Goal: Task Accomplishment & Management: Use online tool/utility

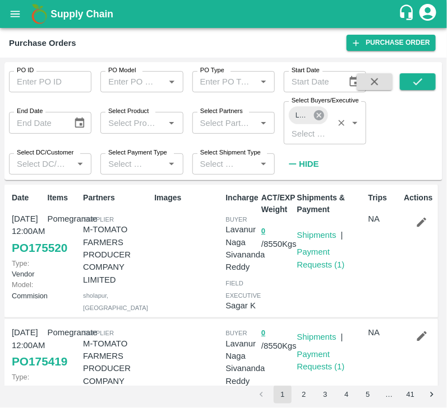
click at [320, 113] on icon at bounding box center [319, 115] width 12 height 12
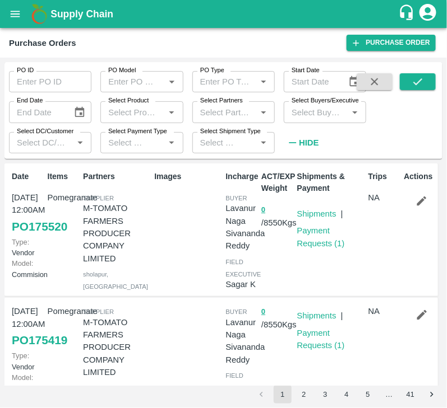
click at [306, 110] on input "Select Buyers/Executive" at bounding box center [315, 112] width 57 height 15
click at [8, 18] on button "open drawer" at bounding box center [15, 14] width 26 height 26
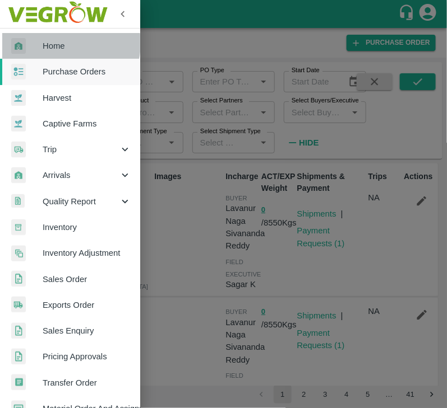
click at [59, 43] on span "Home" at bounding box center [87, 46] width 89 height 12
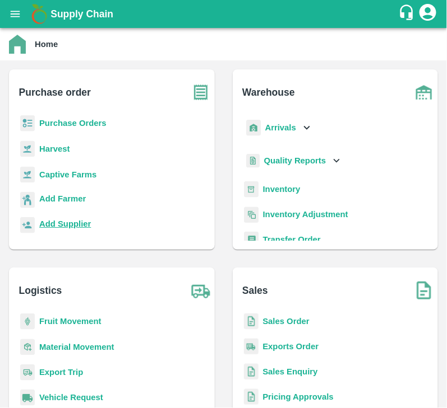
click at [66, 226] on b "Add Supplier" at bounding box center [65, 224] width 52 height 9
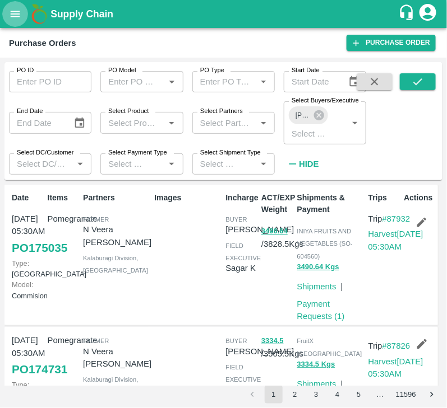
click at [16, 16] on icon "open drawer" at bounding box center [16, 14] width 10 height 6
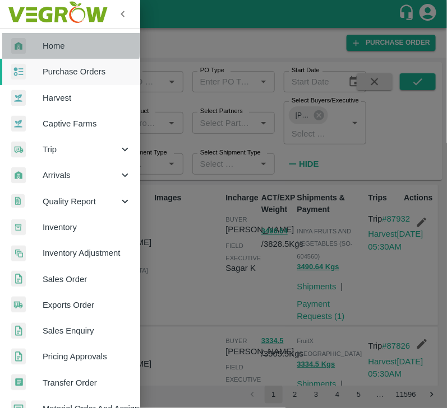
click at [59, 44] on span "Home" at bounding box center [87, 46] width 89 height 12
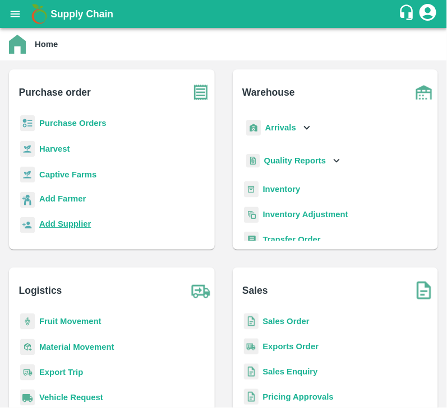
click at [71, 222] on b "Add Supplier" at bounding box center [65, 224] width 52 height 9
